Goal: Check status: Check status

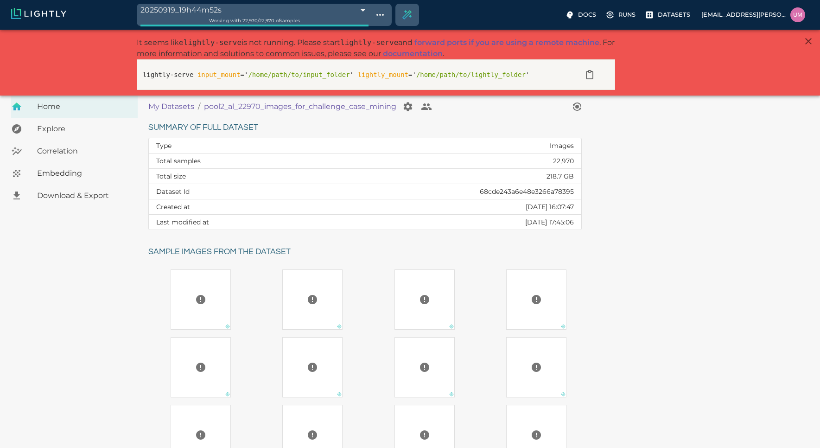
click at [167, 105] on p "My Datasets" at bounding box center [171, 106] width 46 height 11
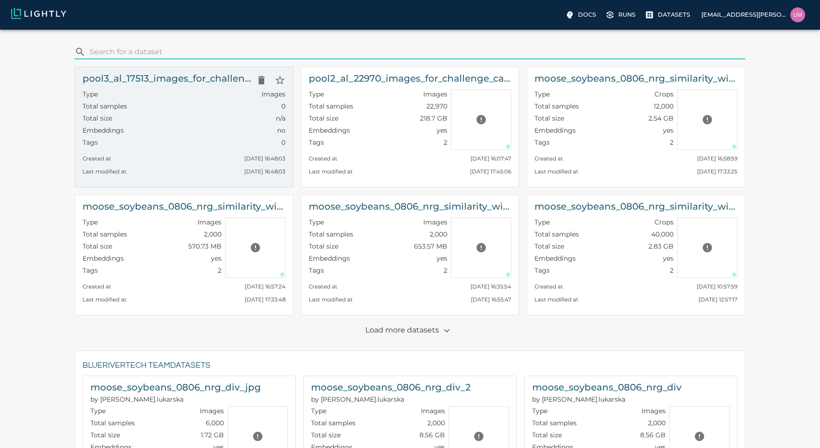
click at [216, 101] on div "Type Images" at bounding box center [184, 95] width 203 height 12
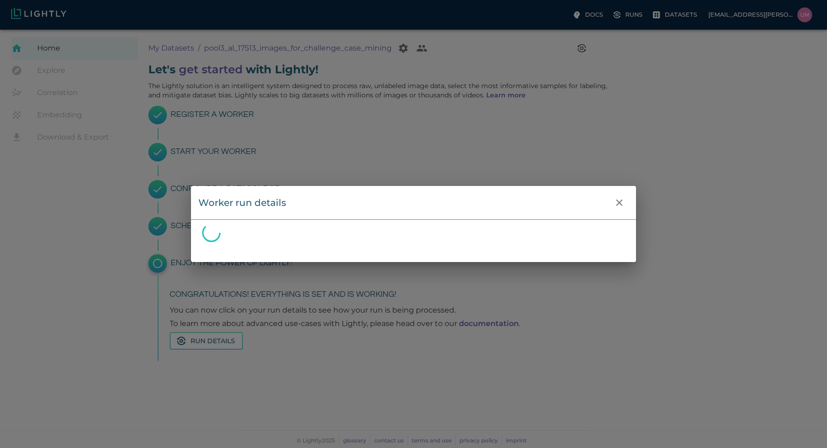
click at [630, 15] on div "Worker run details" at bounding box center [413, 224] width 827 height 448
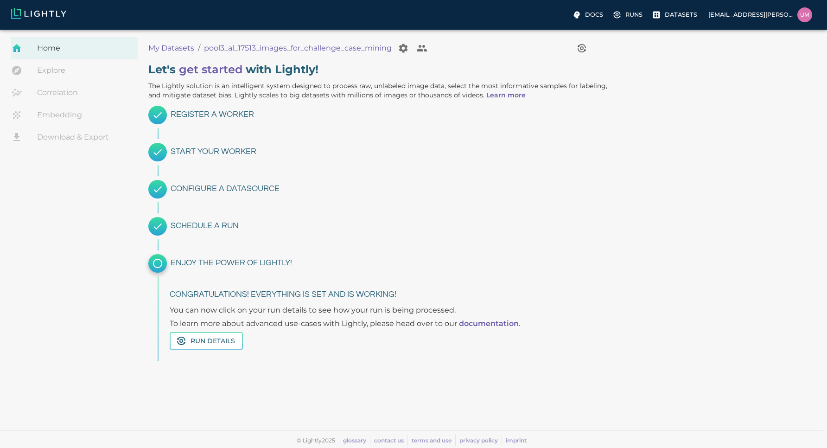
click at [630, 15] on p "Runs" at bounding box center [634, 14] width 17 height 9
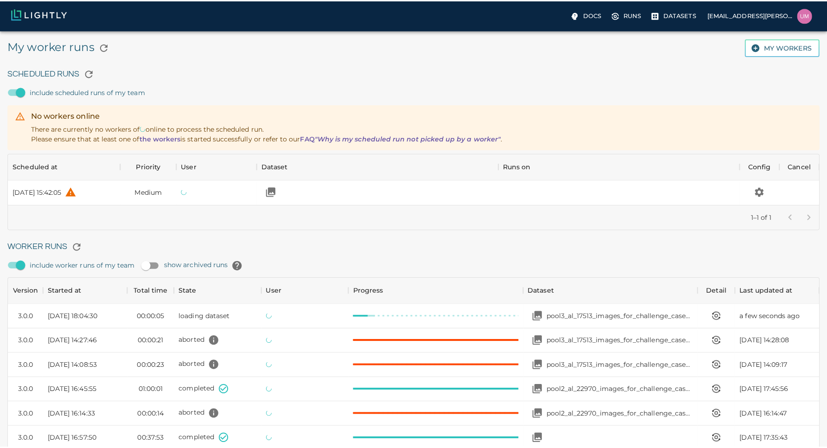
scroll to position [622, 798]
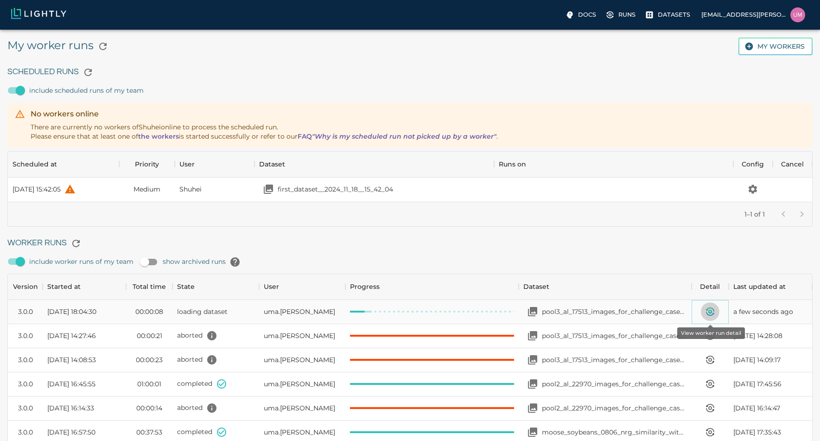
click at [710, 312] on icon "View worker run detail" at bounding box center [710, 311] width 3 height 3
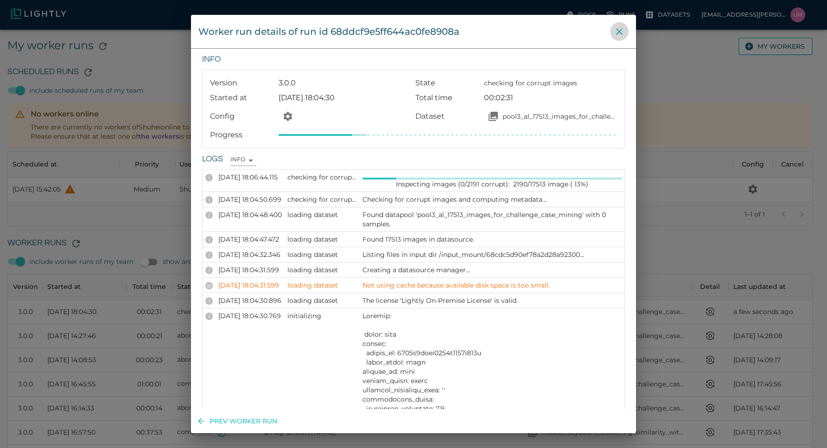
click at [620, 38] on button "close" at bounding box center [619, 31] width 19 height 19
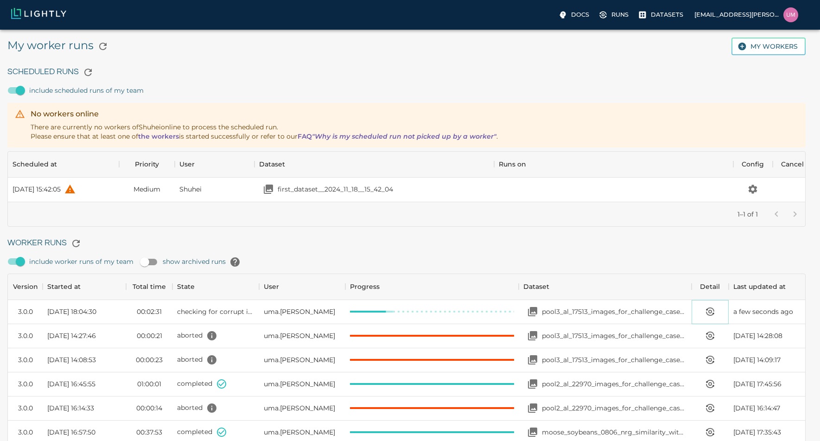
scroll to position [7, 7]
